Goal: Check status: Check status

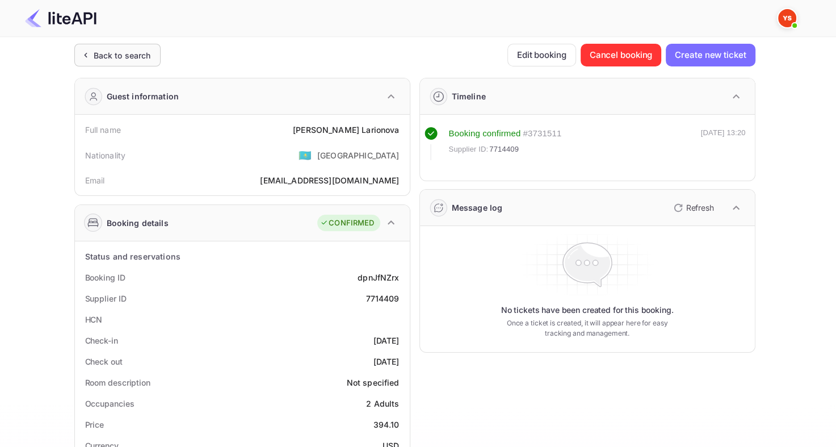
click at [120, 56] on div "Back to search" at bounding box center [122, 55] width 57 height 12
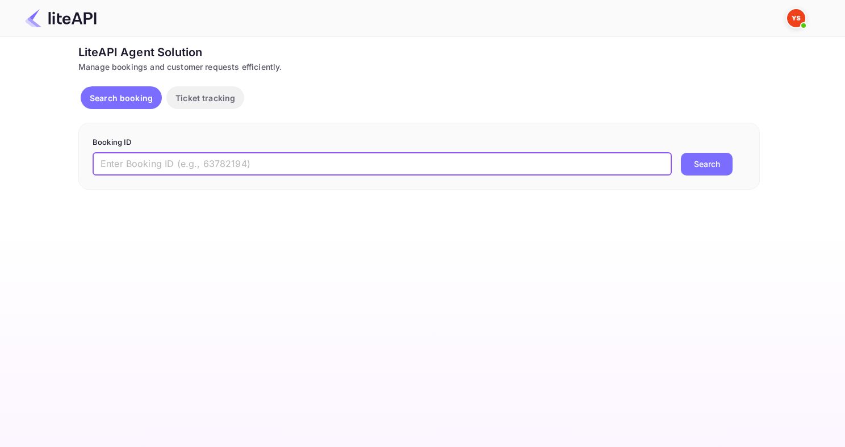
click at [262, 164] on input "text" at bounding box center [382, 164] width 579 height 23
paste input "8967174"
click at [681, 153] on button "Search" at bounding box center [707, 164] width 52 height 23
type input "8967174\"
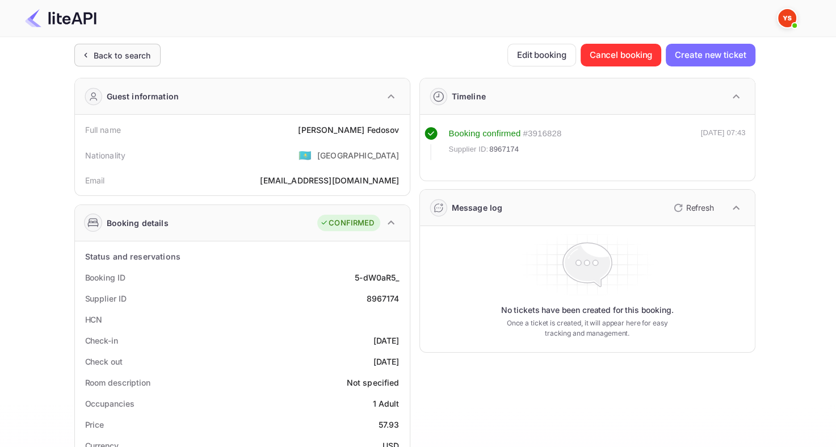
click at [132, 64] on div "Back to search" at bounding box center [117, 55] width 86 height 23
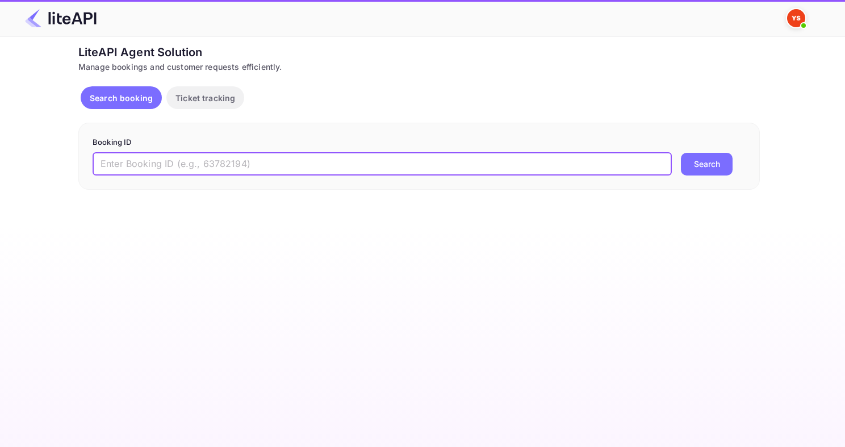
click at [297, 159] on input "text" at bounding box center [382, 164] width 579 height 23
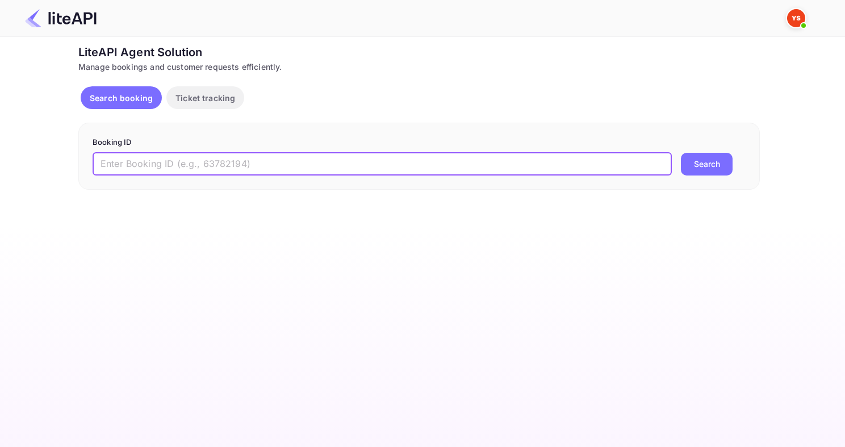
paste input "8533795"
type input "8533795"
click at [681, 153] on button "Search" at bounding box center [707, 164] width 52 height 23
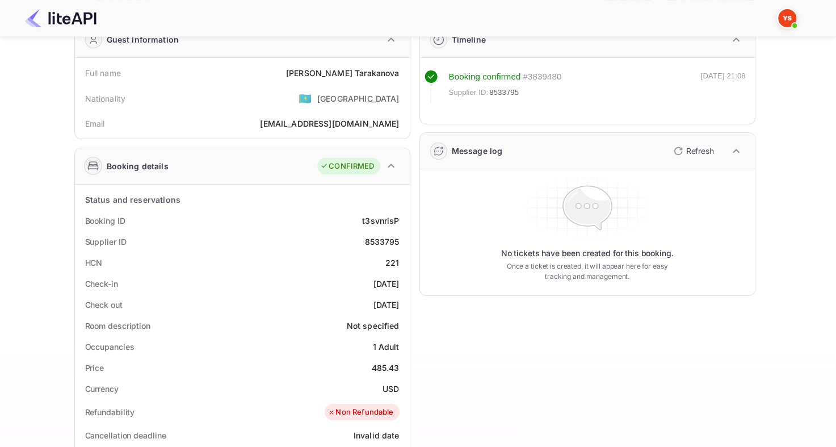
scroll to position [57, 0]
click at [375, 242] on div "8533795" at bounding box center [381, 242] width 35 height 12
copy div "8533795"
drag, startPoint x: 311, startPoint y: 69, endPoint x: 404, endPoint y: 70, distance: 93.1
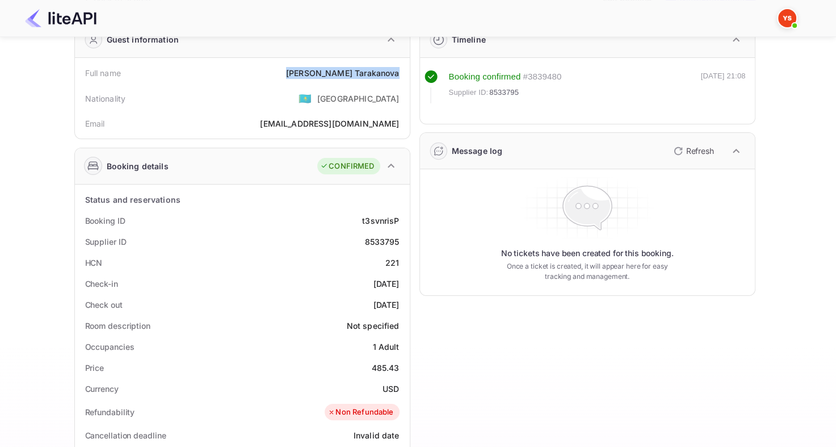
click at [404, 70] on div "Full name [PERSON_NAME]" at bounding box center [242, 72] width 326 height 21
copy div "[PERSON_NAME]"
drag, startPoint x: 368, startPoint y: 366, endPoint x: 403, endPoint y: 366, distance: 35.2
click at [403, 366] on div "Price 485.43" at bounding box center [242, 367] width 326 height 21
copy div "485.43"
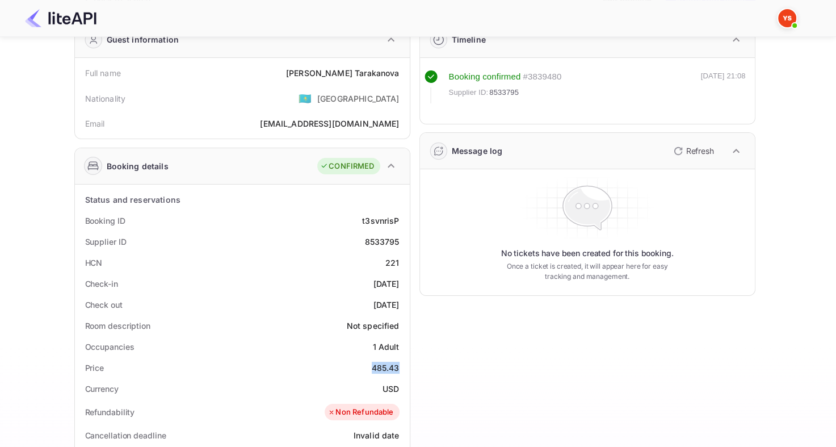
scroll to position [0, 0]
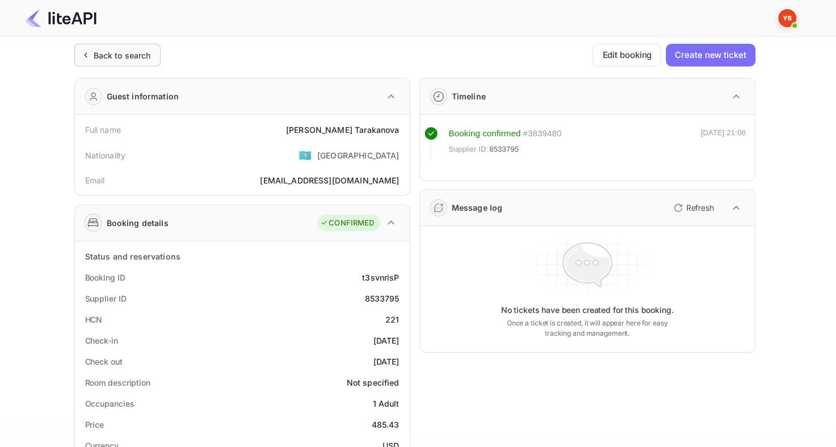
click at [140, 65] on div "Back to search" at bounding box center [117, 55] width 86 height 23
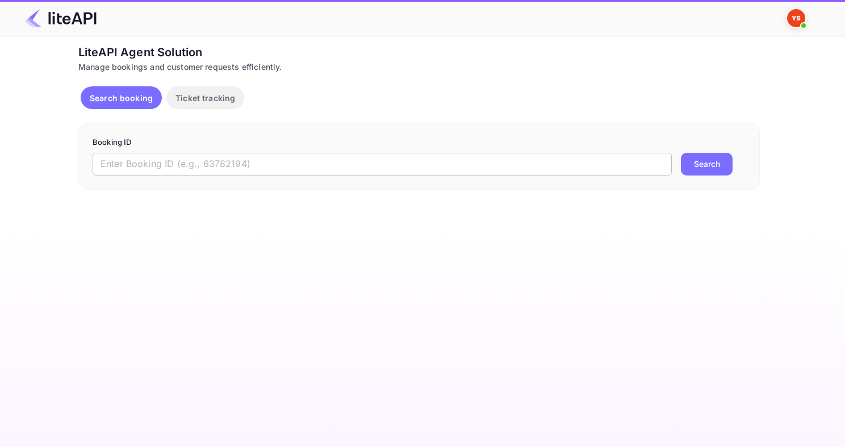
click at [182, 174] on input "text" at bounding box center [382, 164] width 579 height 23
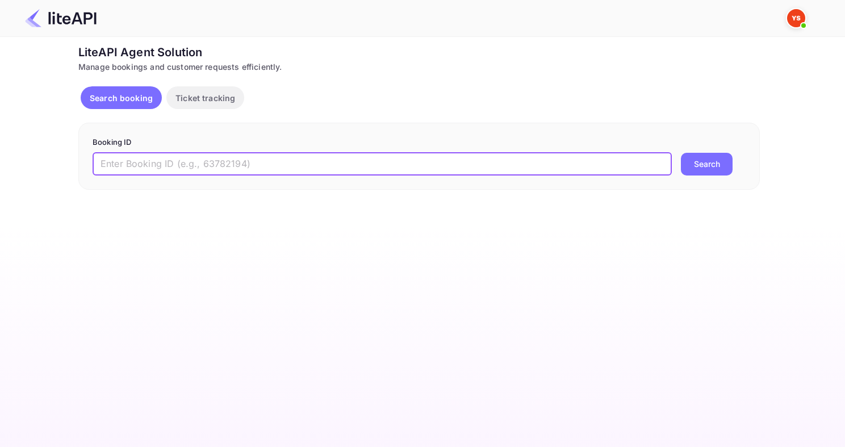
paste input "8161170"
type input "8161170"
click at [681, 153] on button "Search" at bounding box center [707, 164] width 52 height 23
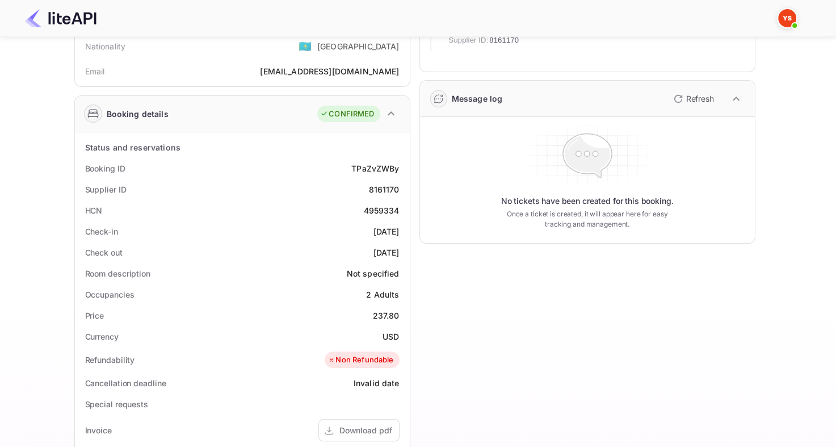
scroll to position [114, 0]
